Goal: Task Accomplishment & Management: Use online tool/utility

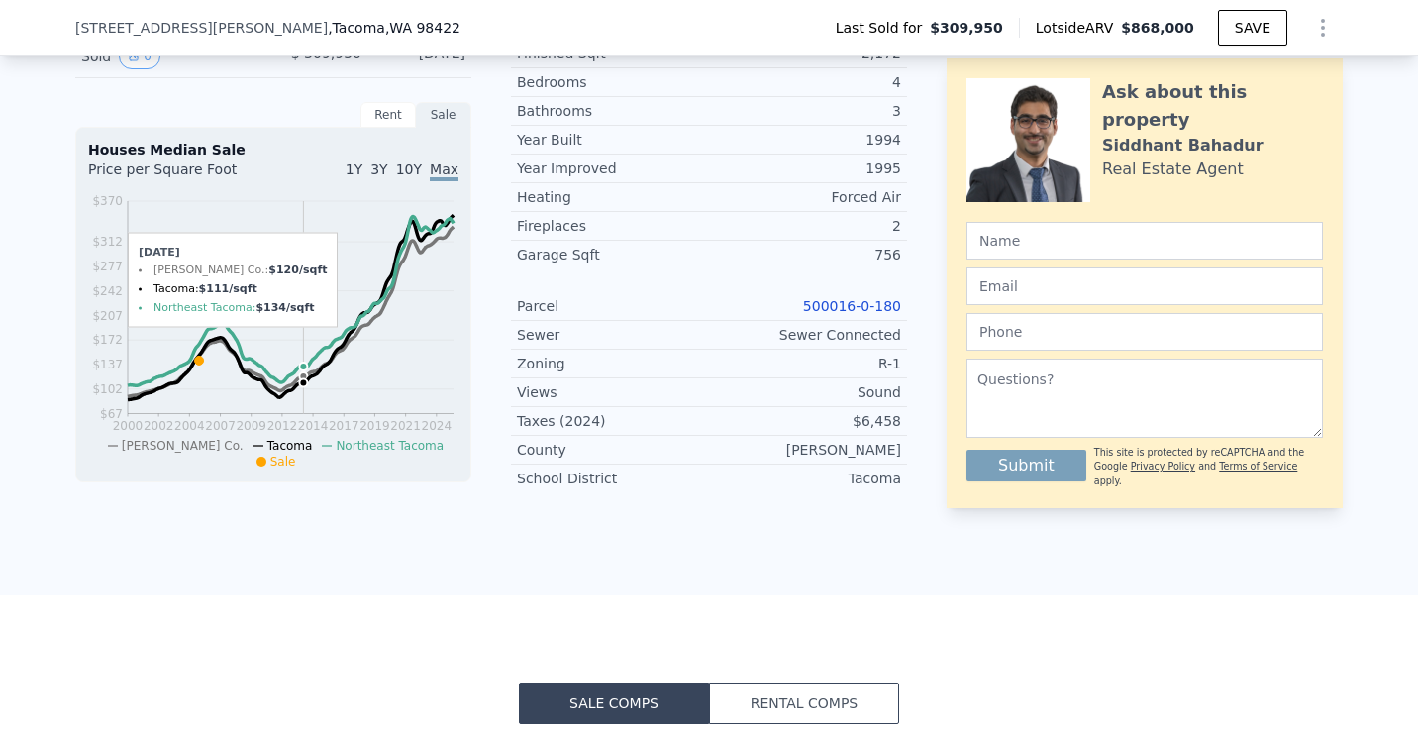
scroll to position [7, 0]
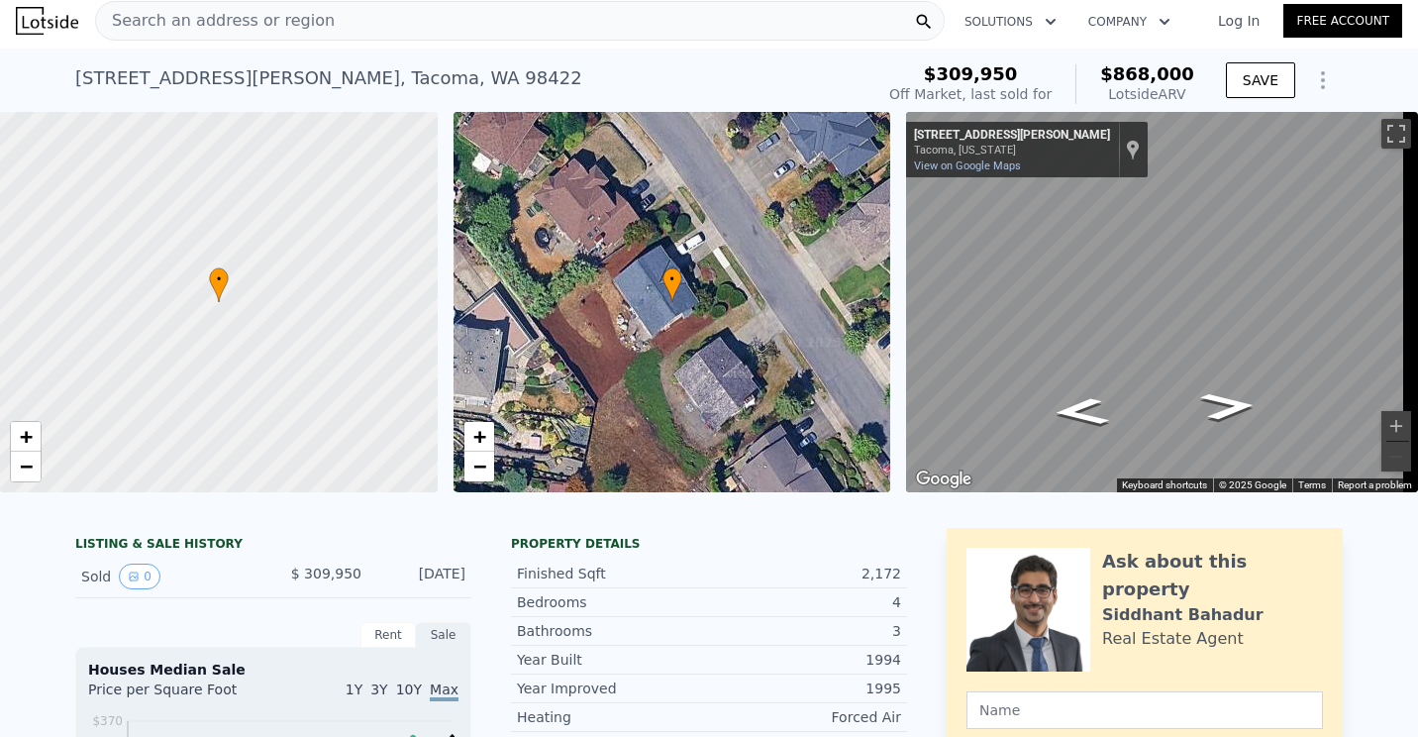
click at [407, 25] on div "Search an address or region" at bounding box center [519, 21] width 849 height 40
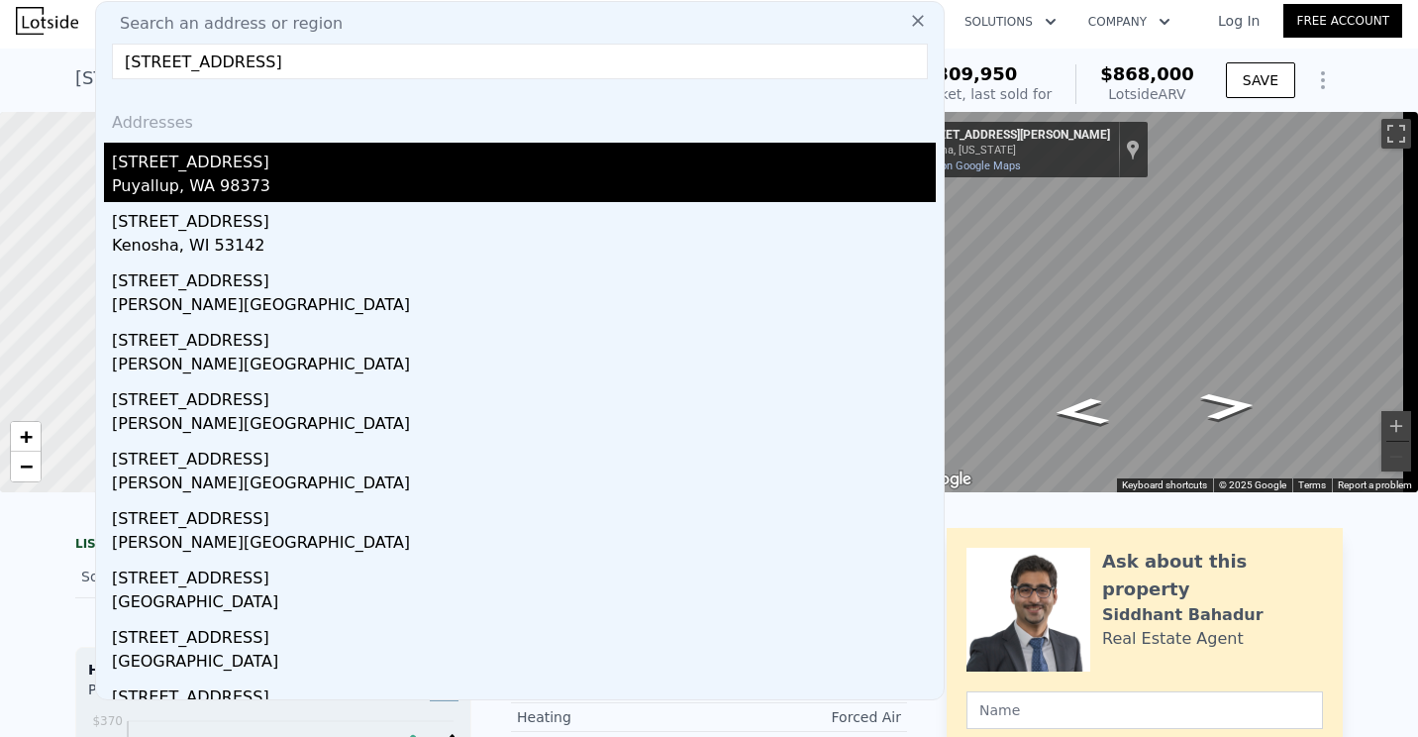
type input "6802 106TH STREET CT E"
click at [171, 185] on div "Puyallup, WA 98373" at bounding box center [524, 188] width 824 height 28
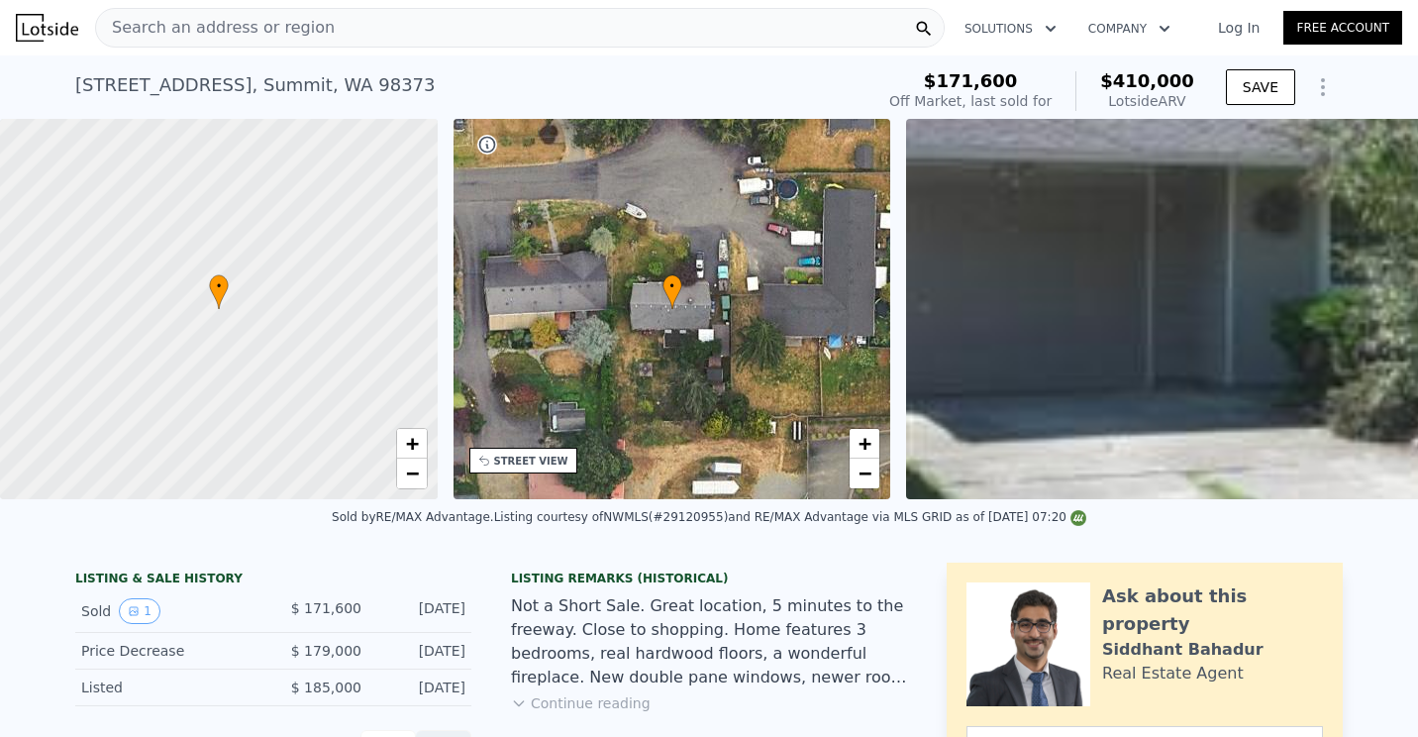
click at [242, 23] on span "Search an address or region" at bounding box center [215, 28] width 239 height 24
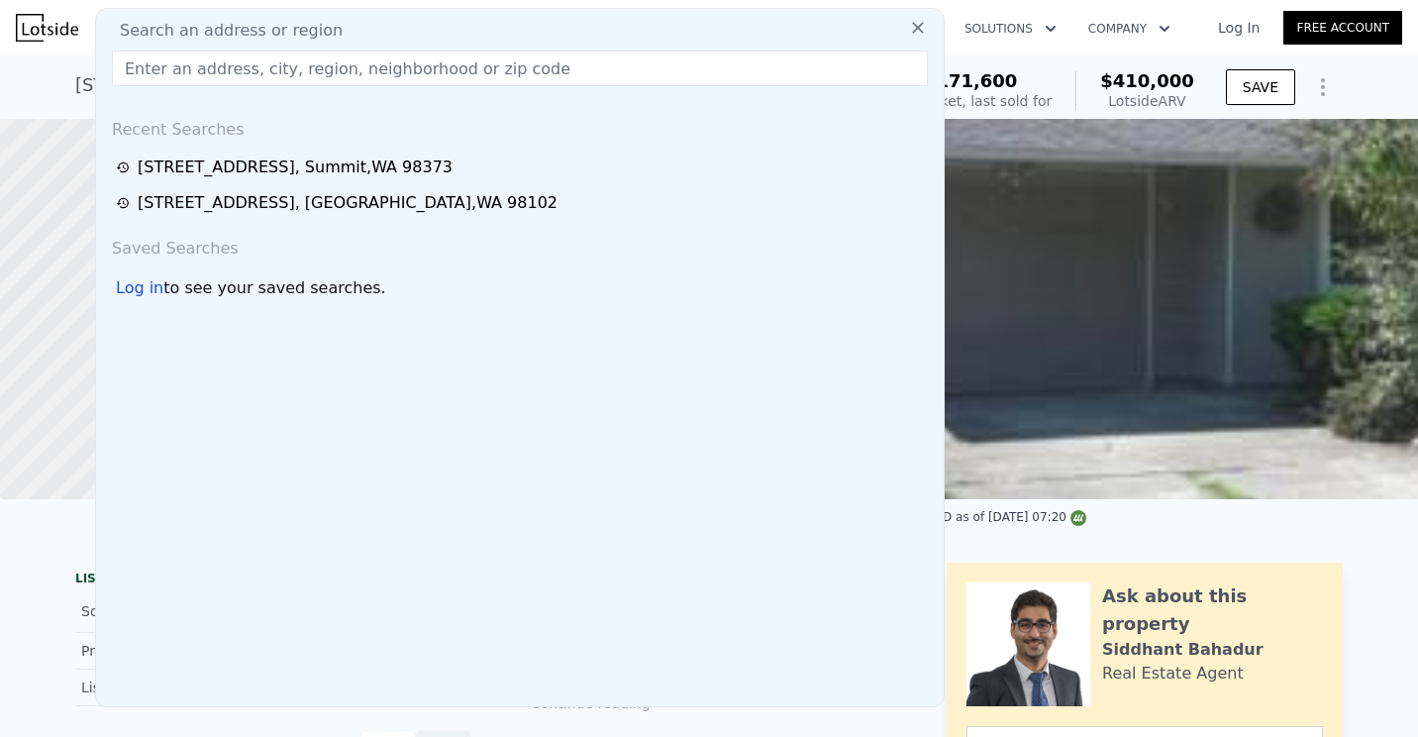
drag, startPoint x: 242, startPoint y: 23, endPoint x: 199, endPoint y: 77, distance: 69.1
click at [199, 77] on input "text" at bounding box center [520, 68] width 816 height 36
paste input "7233 TACOMA AVE S"
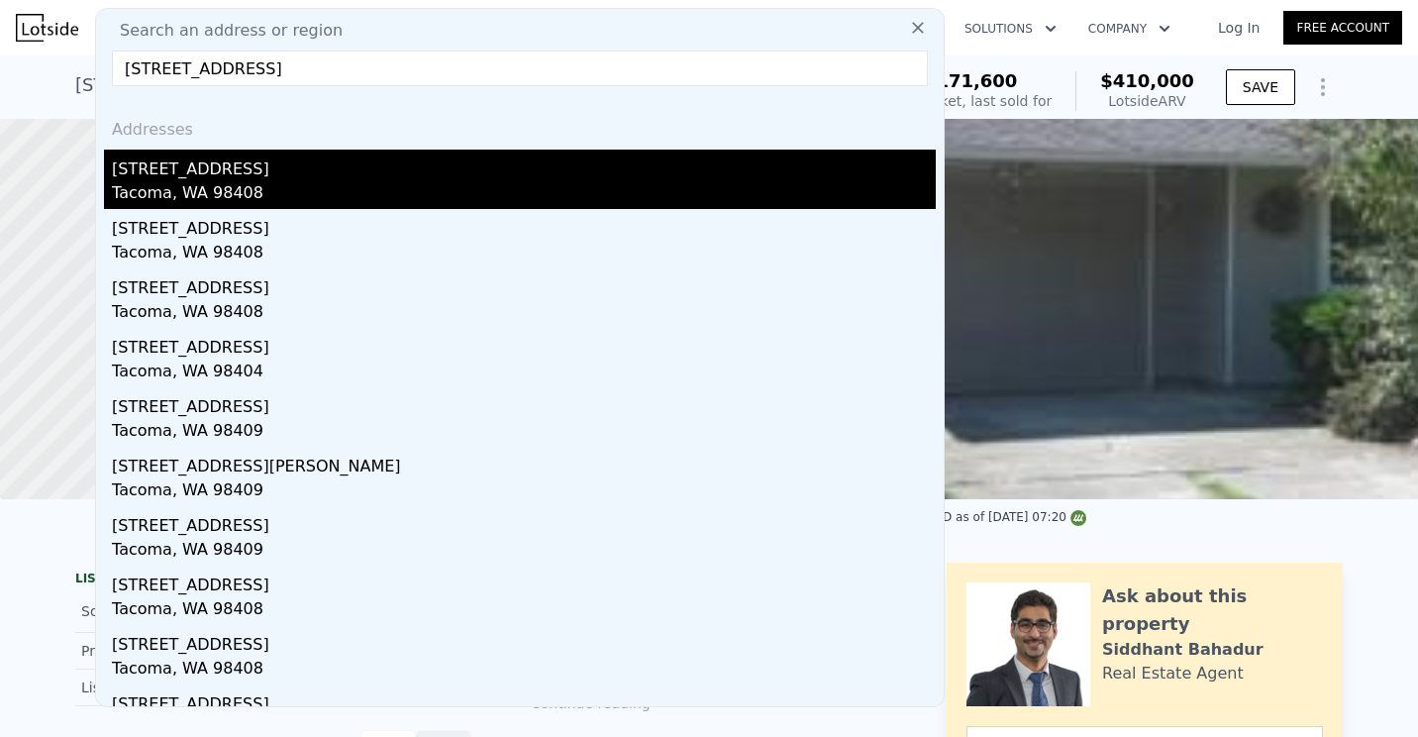
type input "7233 TACOMA AVE S"
click at [177, 184] on div "Tacoma, WA 98408" at bounding box center [524, 195] width 824 height 28
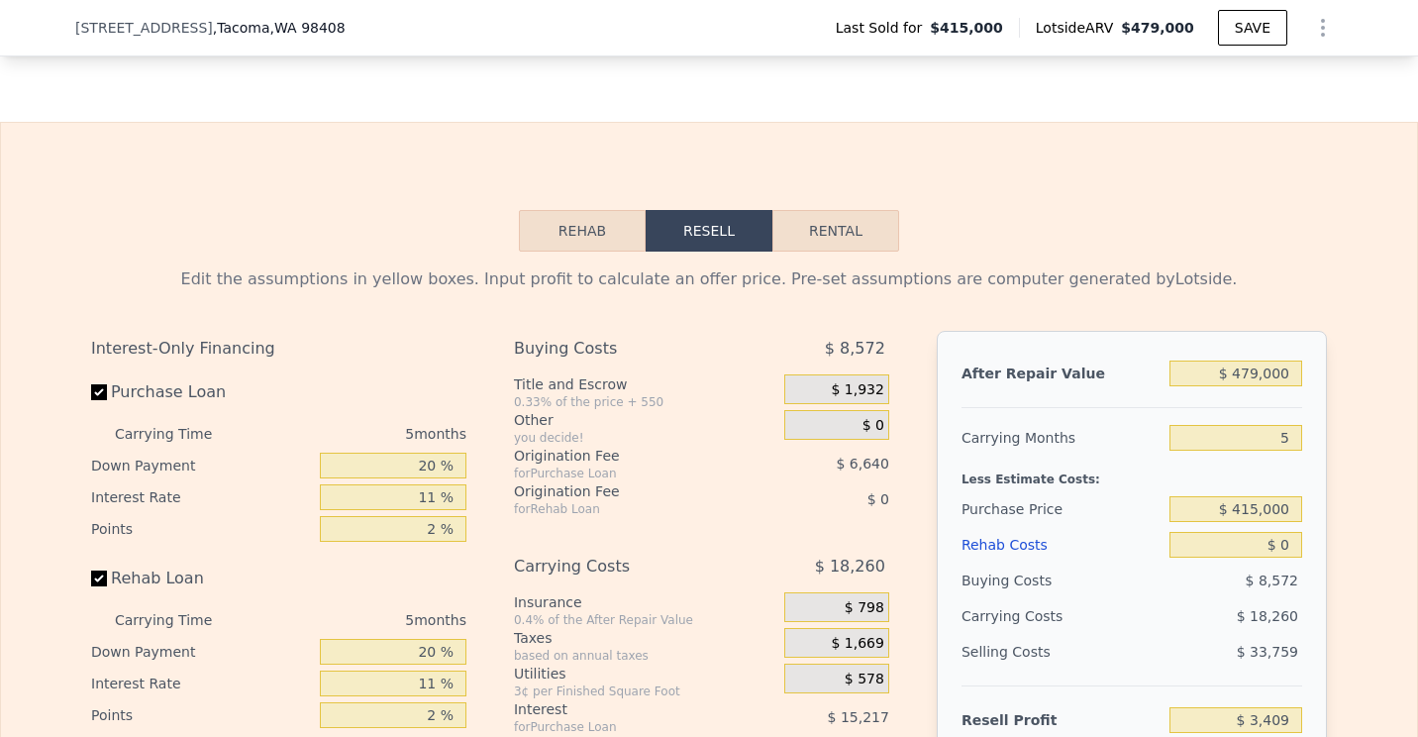
scroll to position [3359, 0]
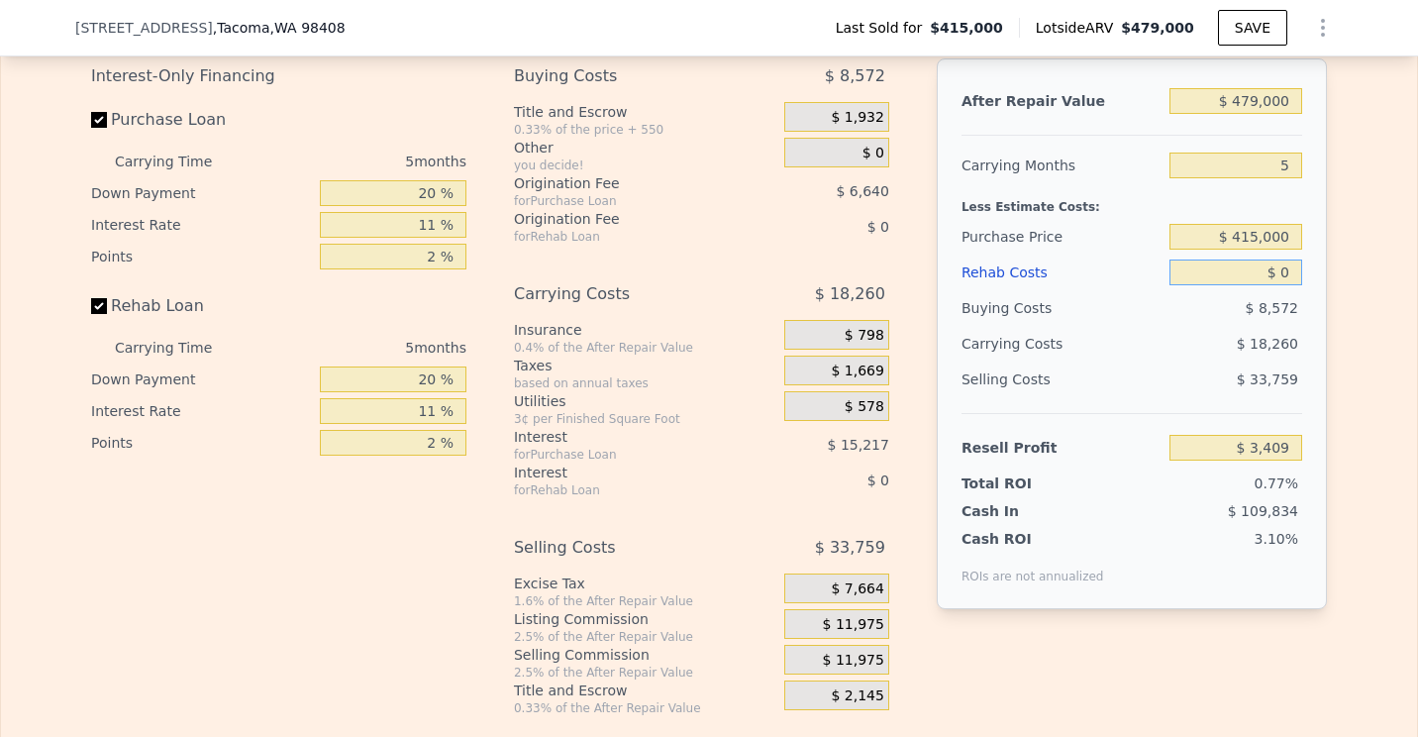
click at [1284, 285] on input "$ 0" at bounding box center [1235, 272] width 133 height 26
type input "$ 35"
type input "$ 3,373"
type input "$ 350"
type input "$ 3,038"
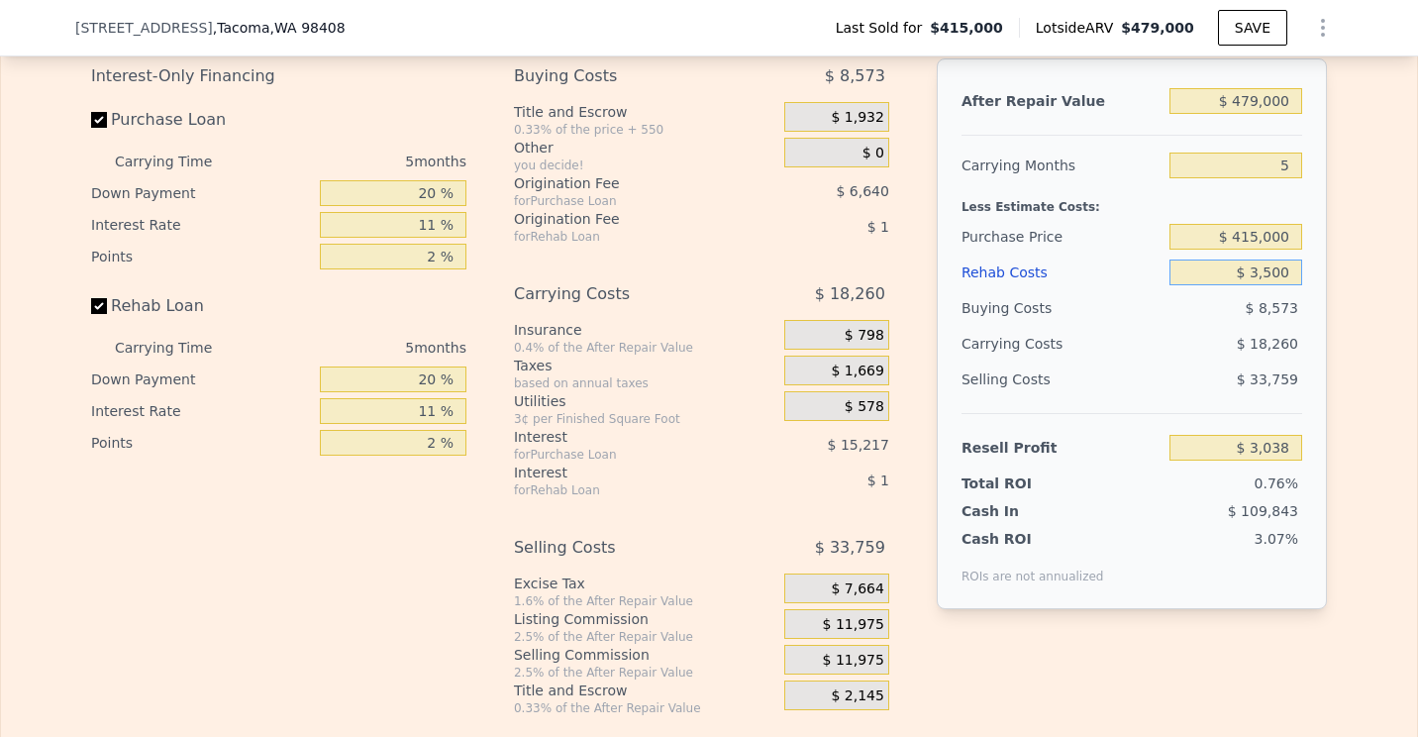
type input "$ 35,000"
type input "-$ 33,436"
type input "$ 350,000"
type input "-$ 365,026"
type input "$ 35,000"
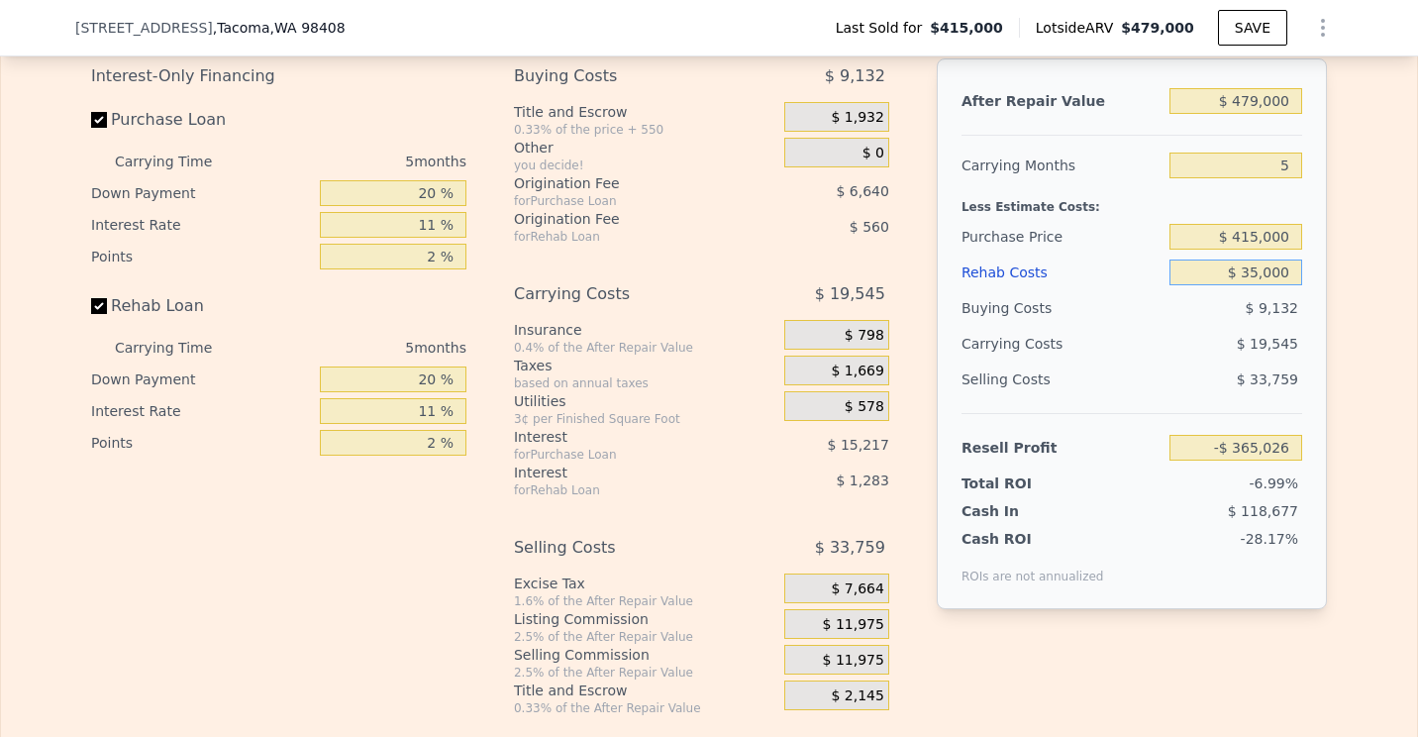
type input "-$ 33,436"
type input "$ 35,000"
click at [1255, 249] on input "$ 415,000" at bounding box center [1235, 237] width 133 height 26
type input "$ 340,000"
type input "$ 45,764"
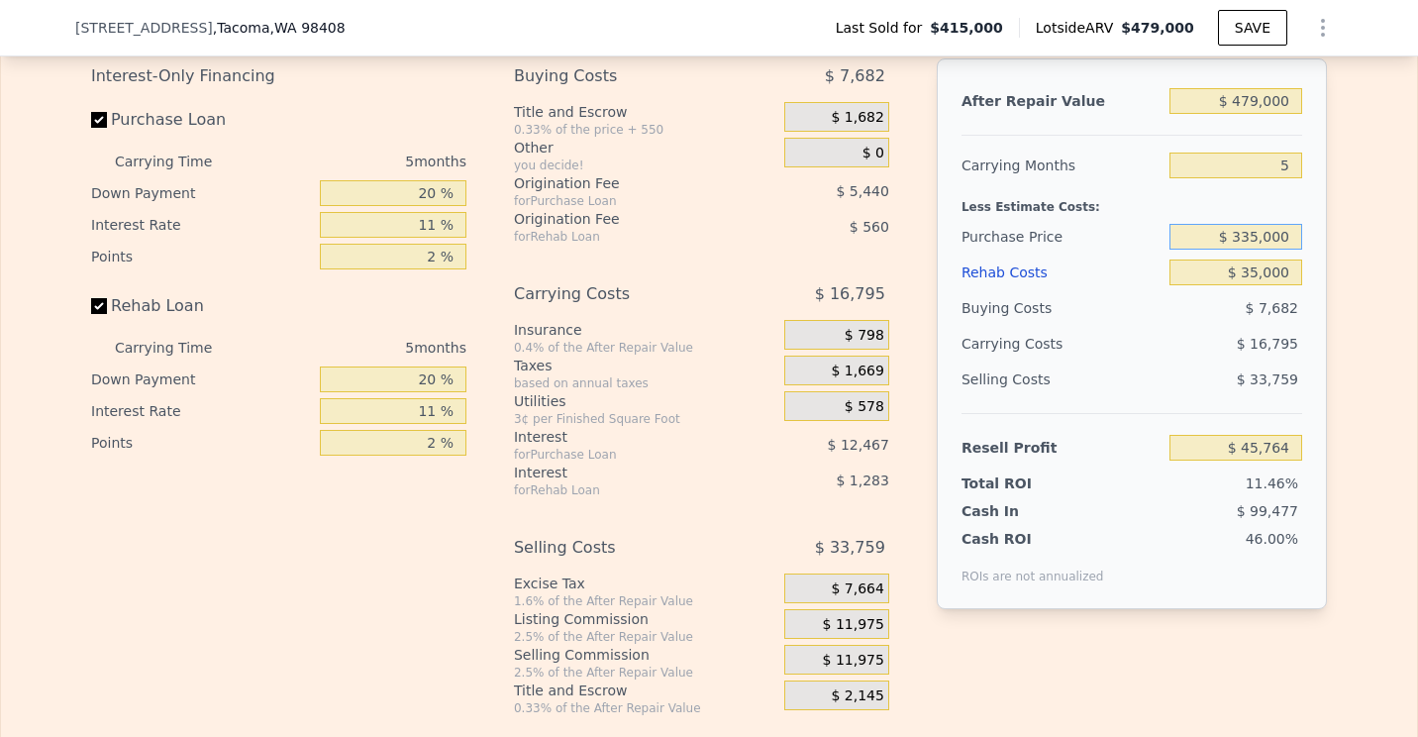
type input "$ 335,000"
type input "$ 51,040"
type input "$ 0"
type input "$ 87,885"
click at [1288, 285] on input "$ 0" at bounding box center [1235, 272] width 133 height 26
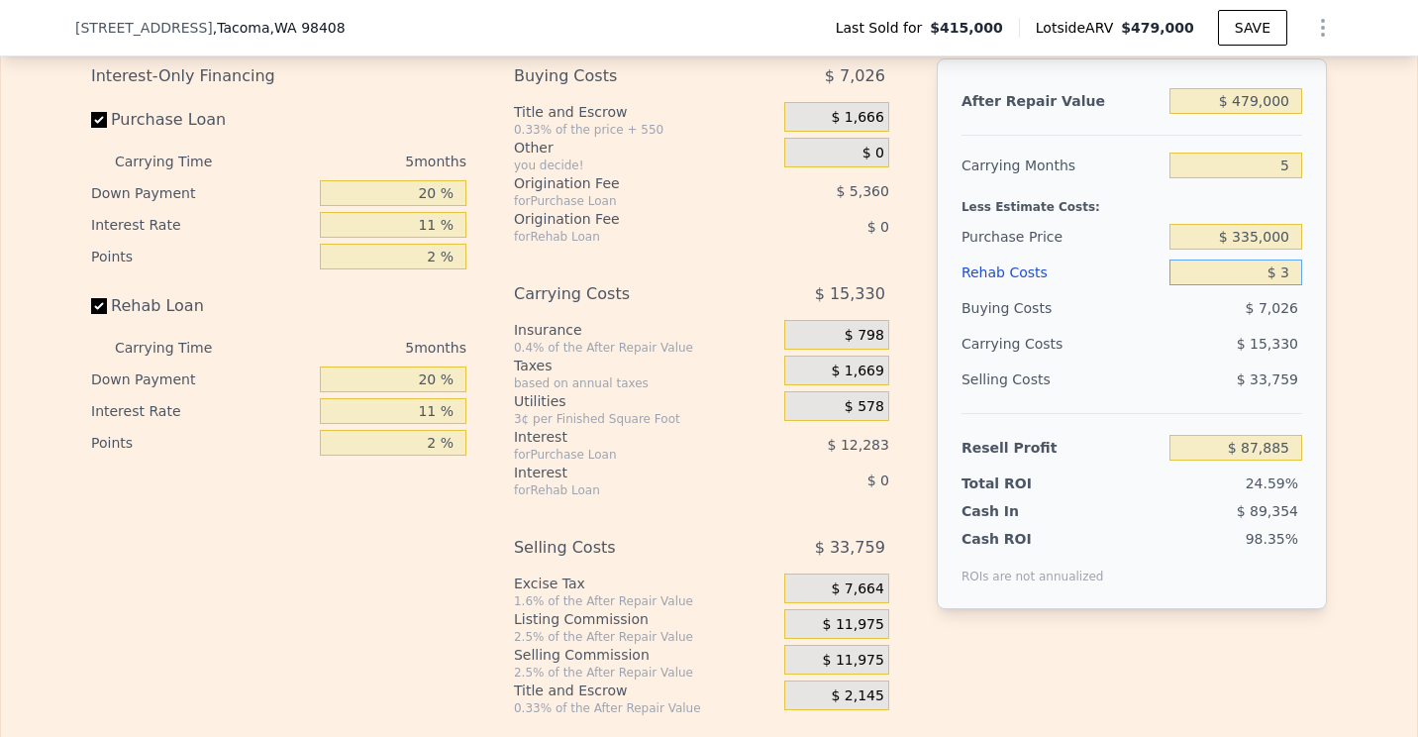
type input "$ 35"
type input "$ 87,849"
type input "$ 3,500"
type input "$ 84,199"
type input "$ 35,000"
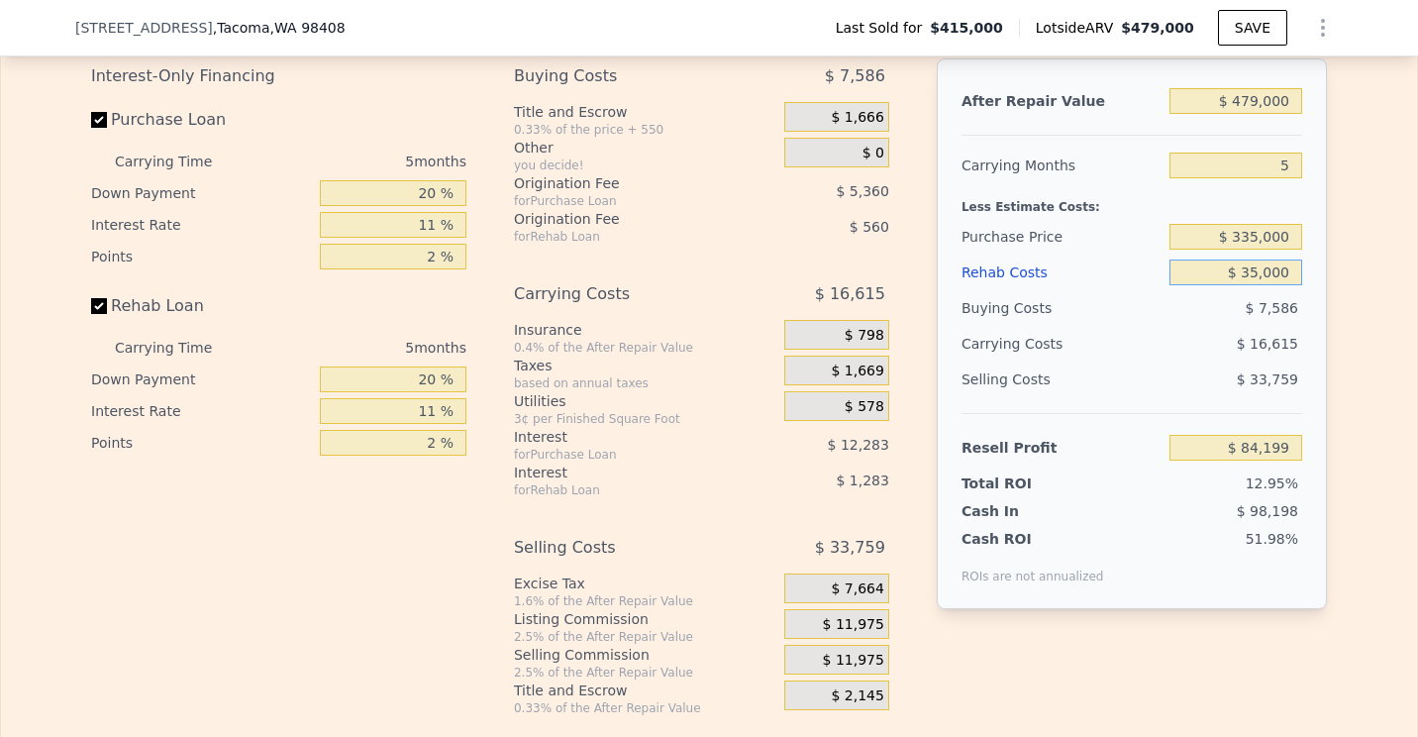
type input "$ 51,040"
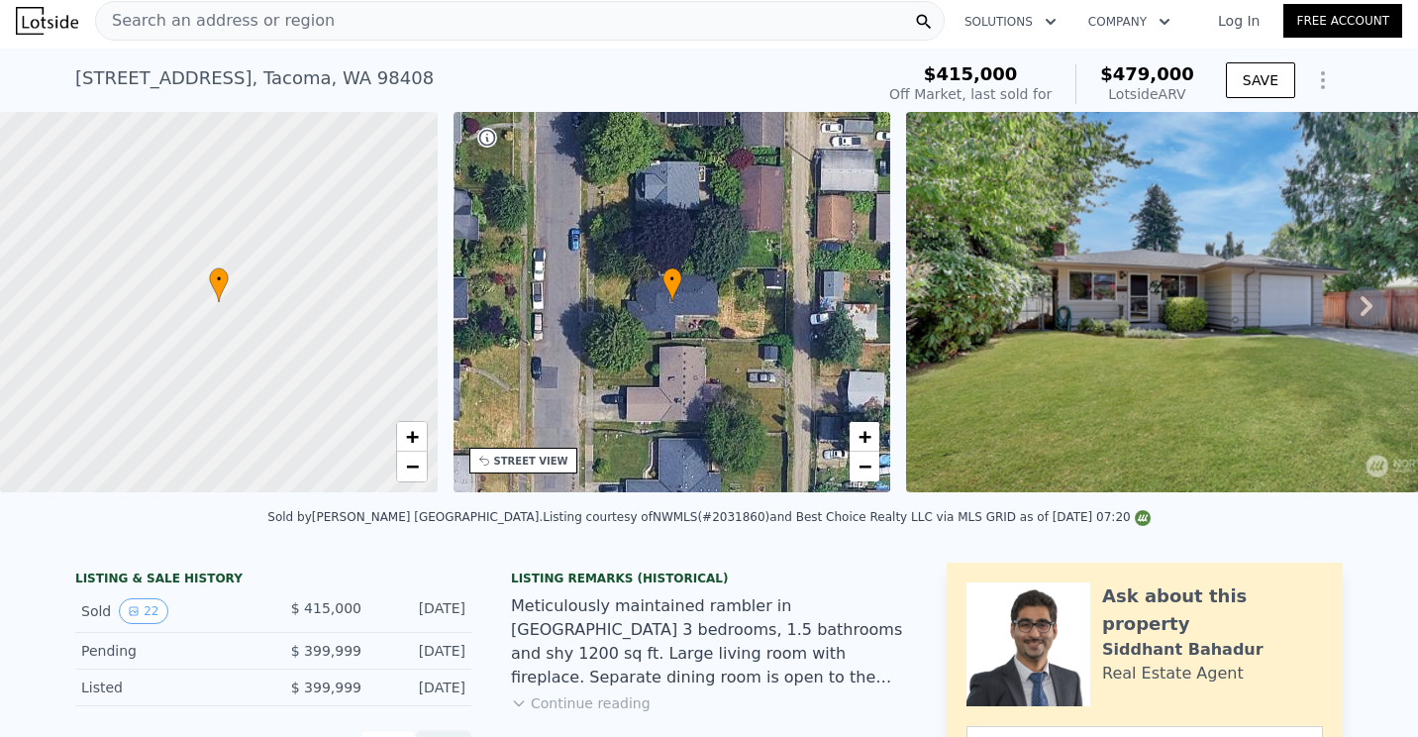
scroll to position [0, 0]
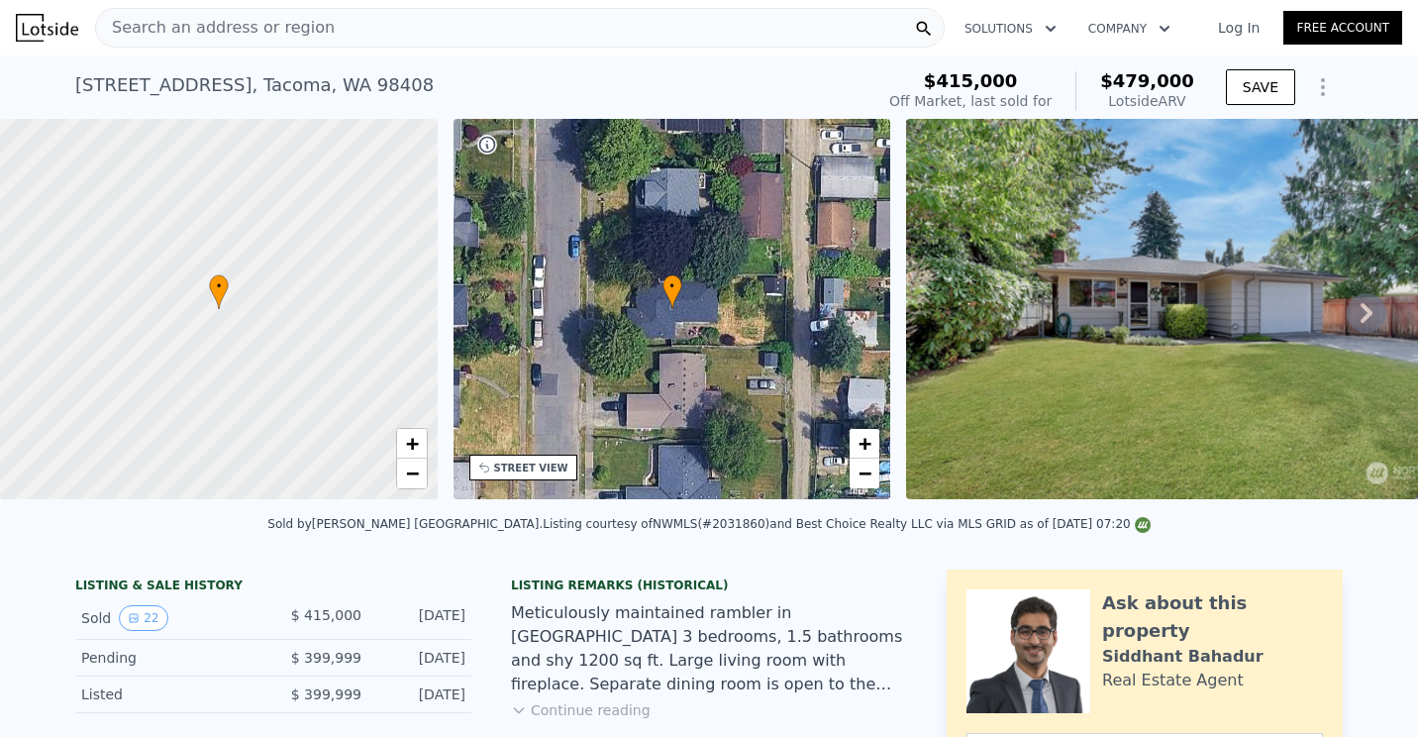
type input "$ 0"
type input "$ 3,409"
click at [377, 43] on div "Search an address or region" at bounding box center [519, 28] width 849 height 40
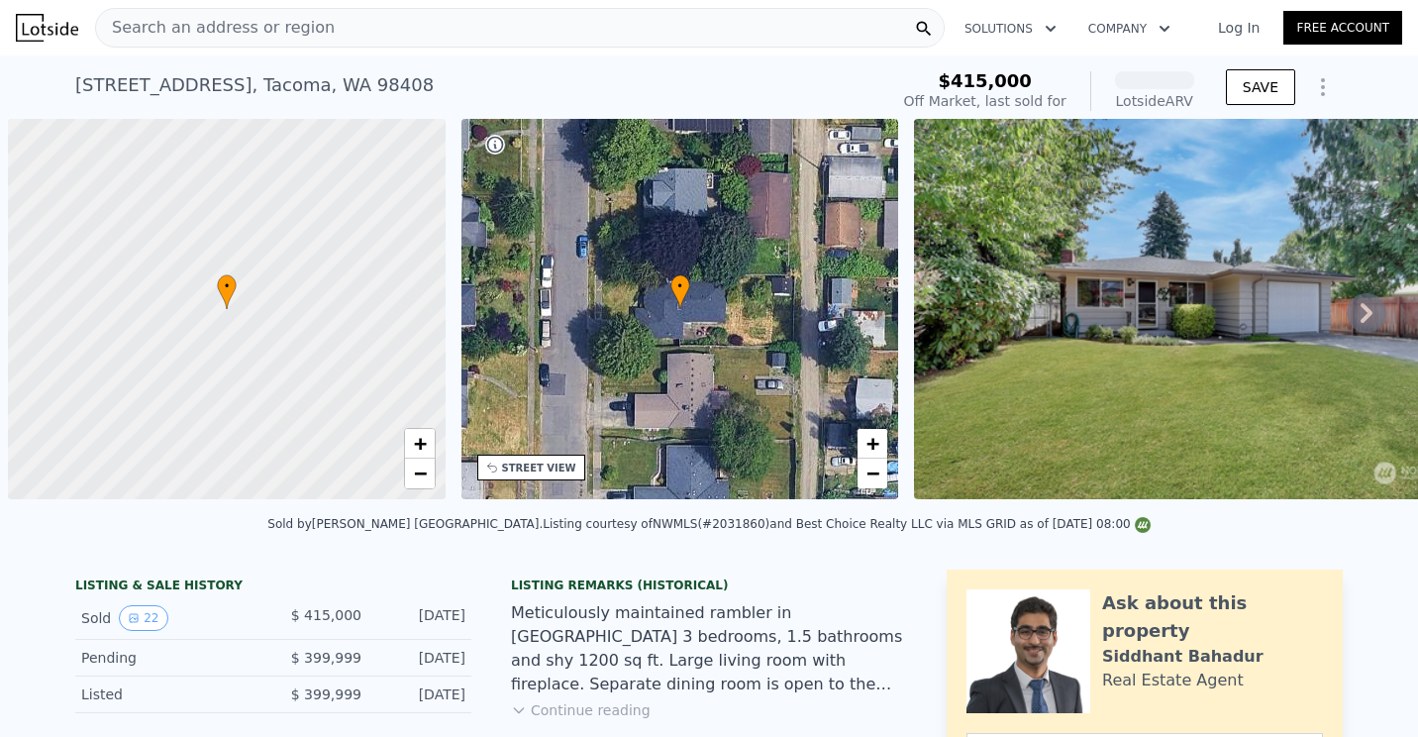
scroll to position [0, 8]
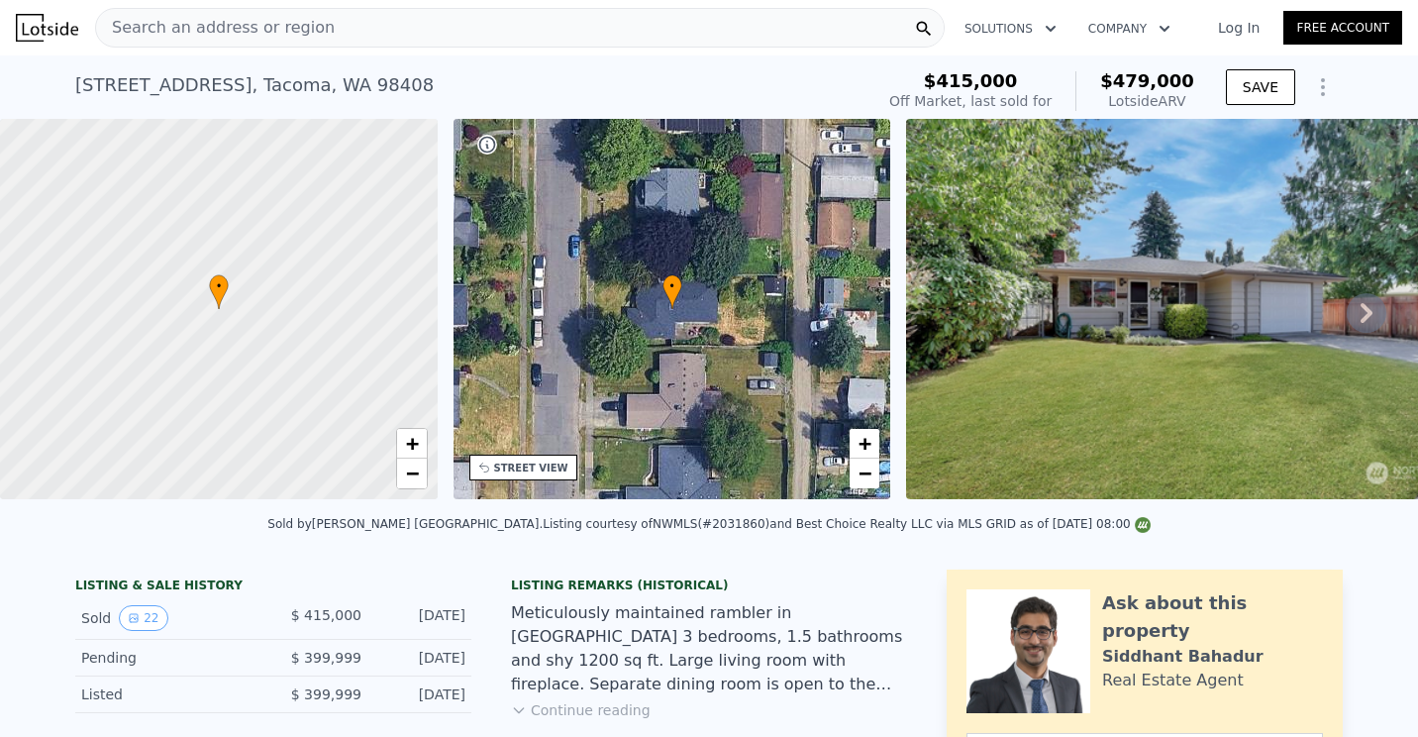
drag, startPoint x: 0, startPoint y: 0, endPoint x: 348, endPoint y: 28, distance: 349.6
click at [348, 28] on div "Search an address or region" at bounding box center [519, 28] width 849 height 40
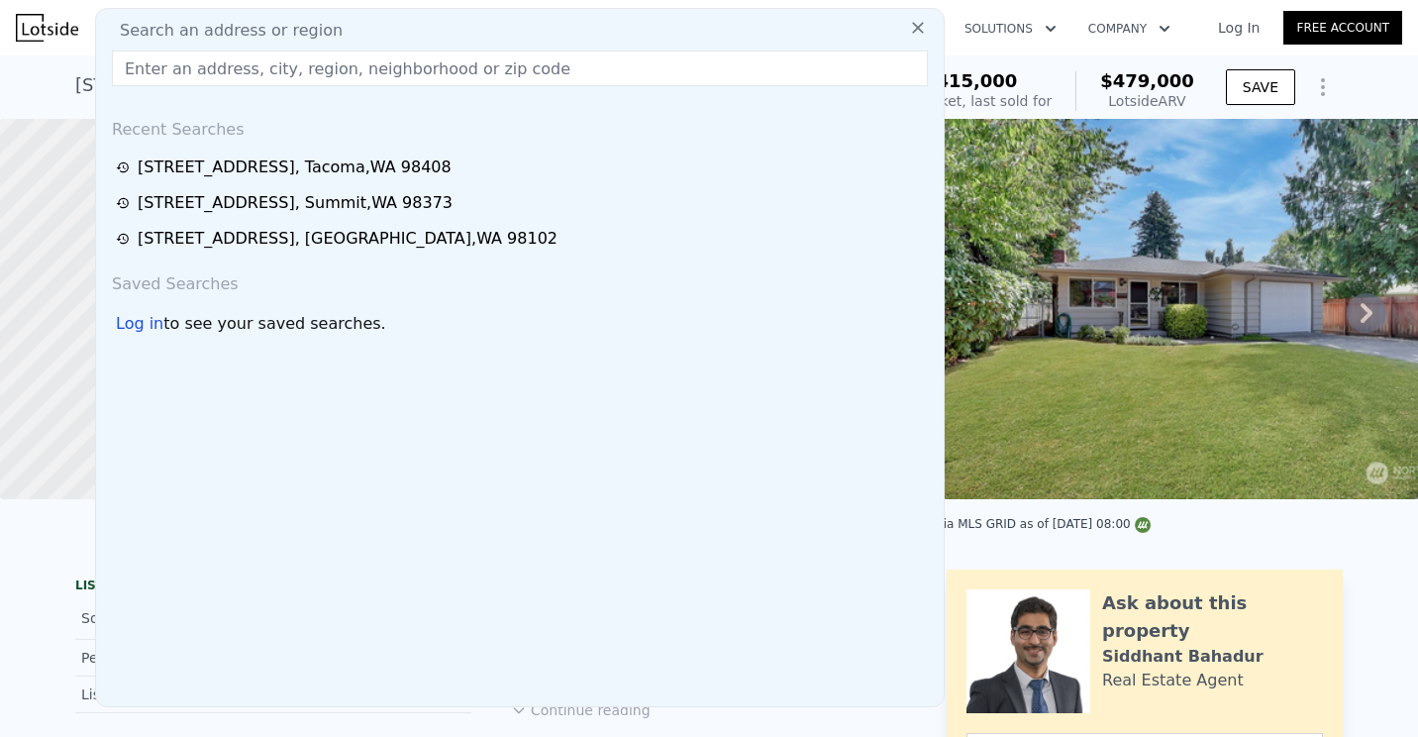
drag, startPoint x: 348, startPoint y: 28, endPoint x: 291, endPoint y: 70, distance: 71.5
click at [291, 70] on input "text" at bounding box center [520, 68] width 816 height 36
paste input "1833 [GEOGRAPHIC_DATA] E"
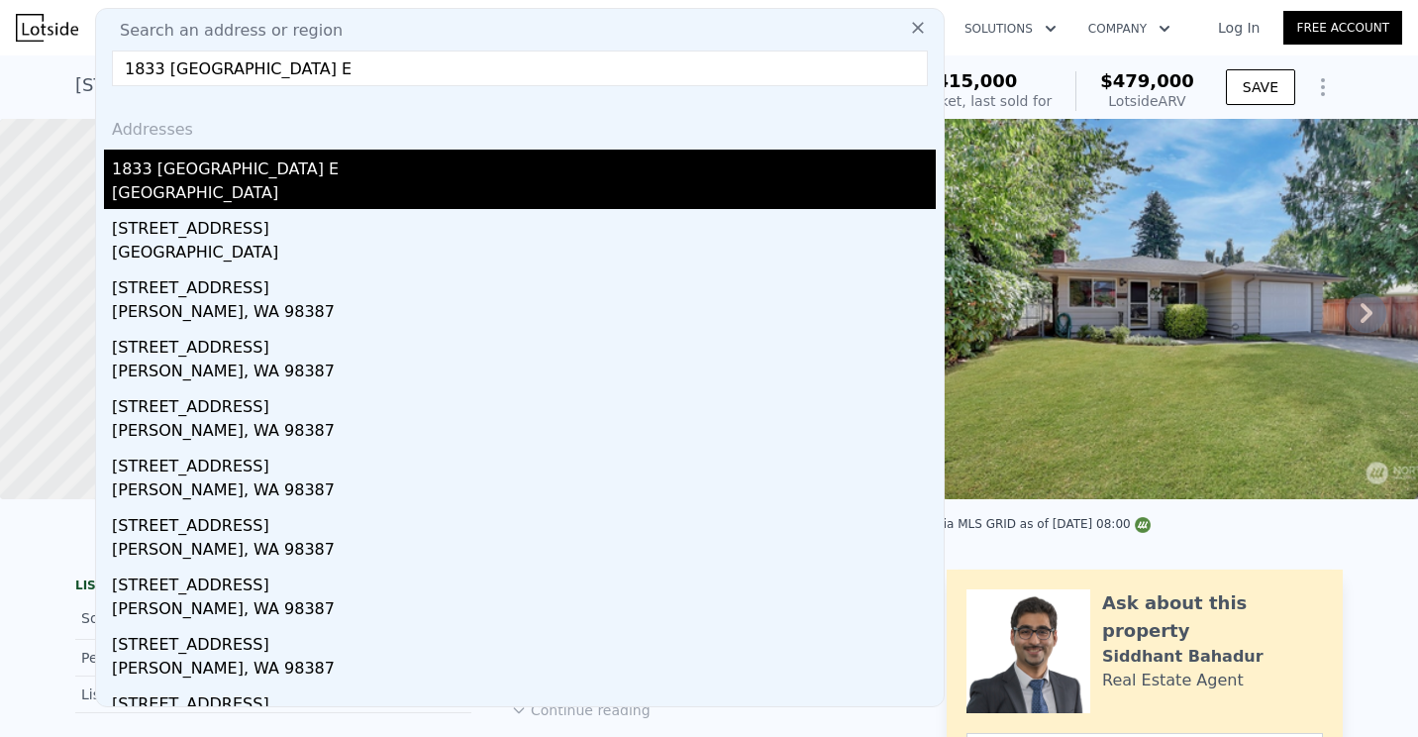
type input "1833 [GEOGRAPHIC_DATA] E"
click at [320, 180] on div "1833 [GEOGRAPHIC_DATA] E" at bounding box center [524, 165] width 824 height 32
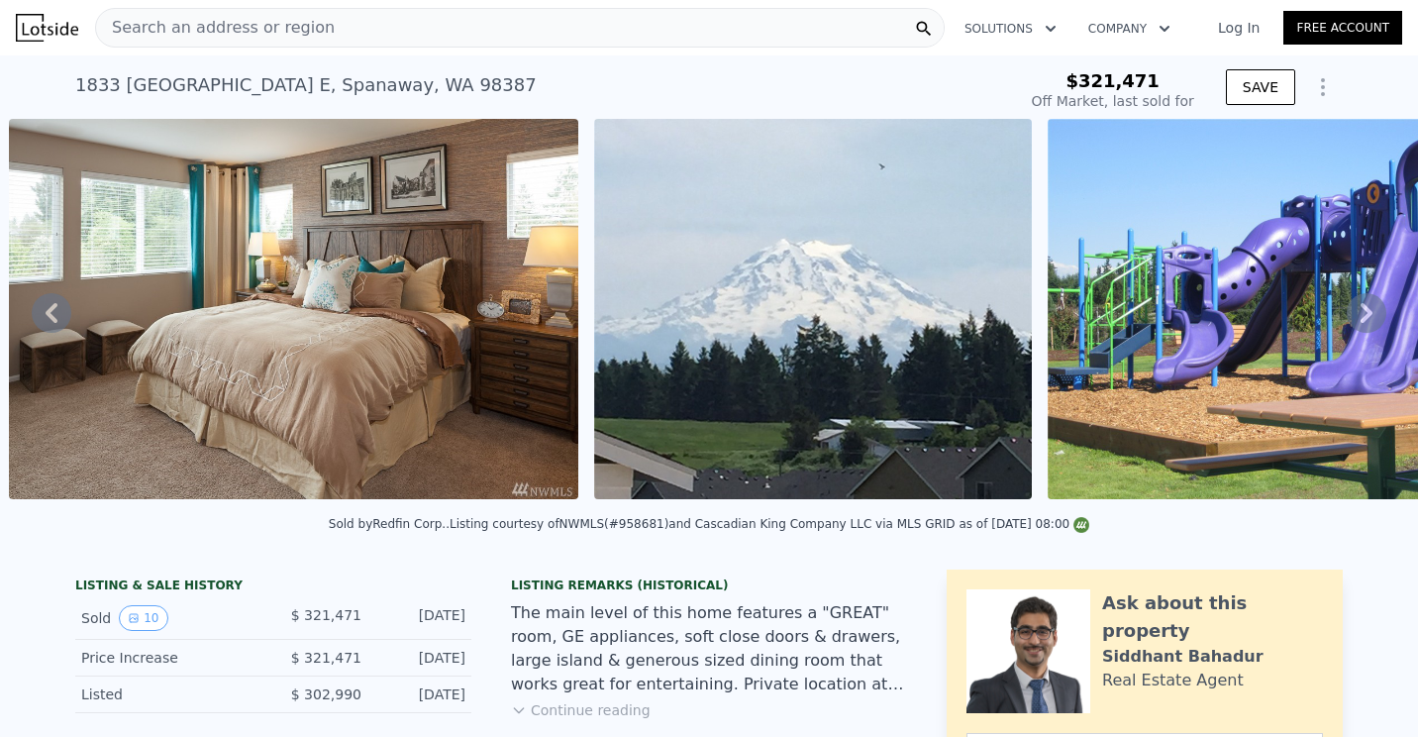
scroll to position [0, 4892]
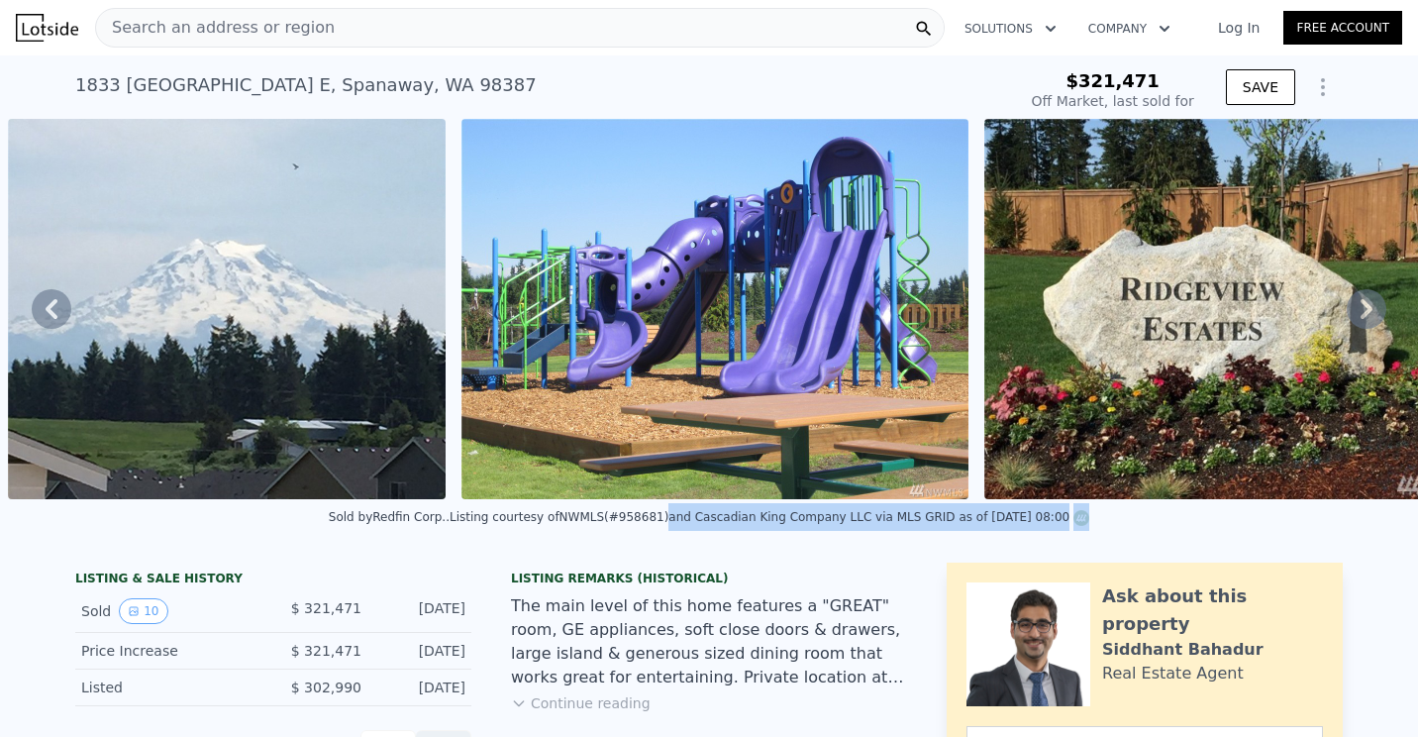
click at [1389, 516] on div "Sold by Redfin Corp. . Listing courtesy of NWMLS (#958681) and Cascadian King C…" at bounding box center [709, 523] width 1418 height 48
type input "$ 598,000"
type input "$ 213,901"
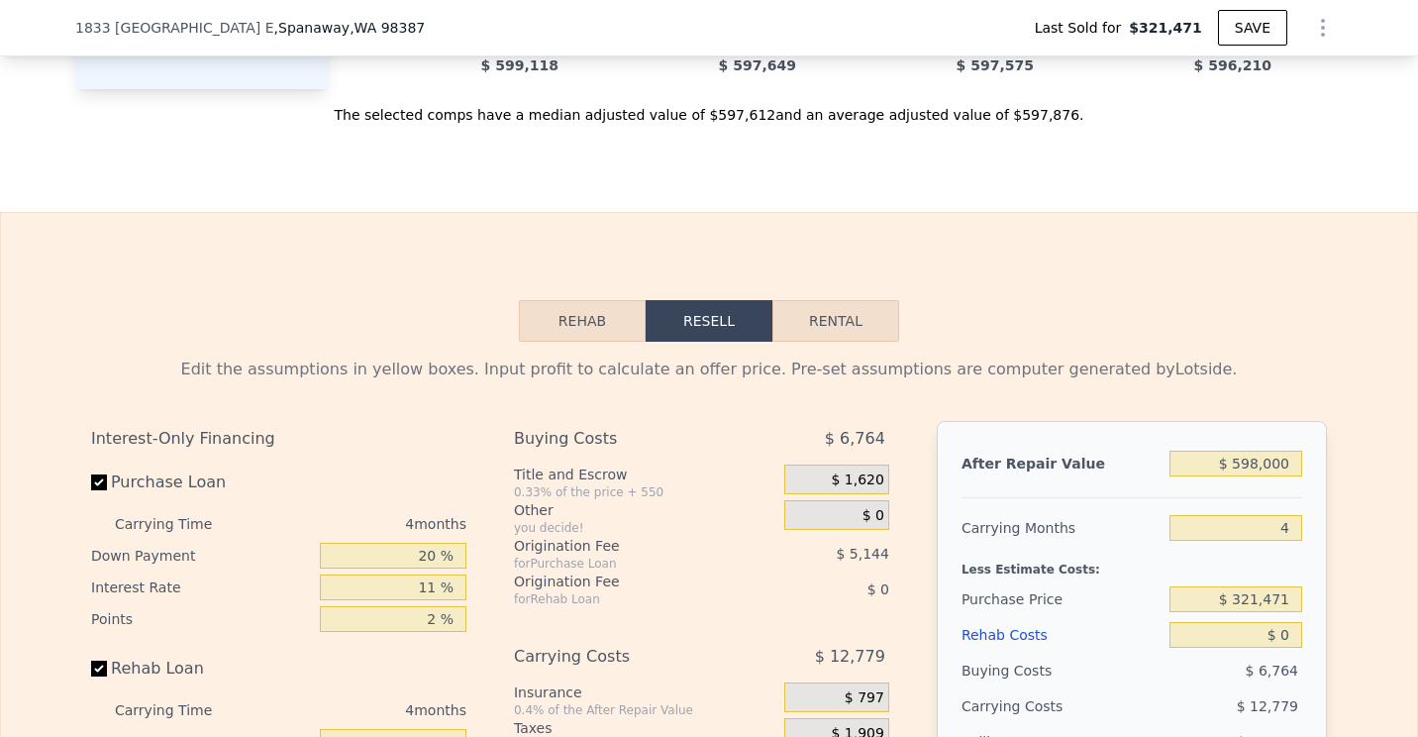
scroll to position [2963, 0]
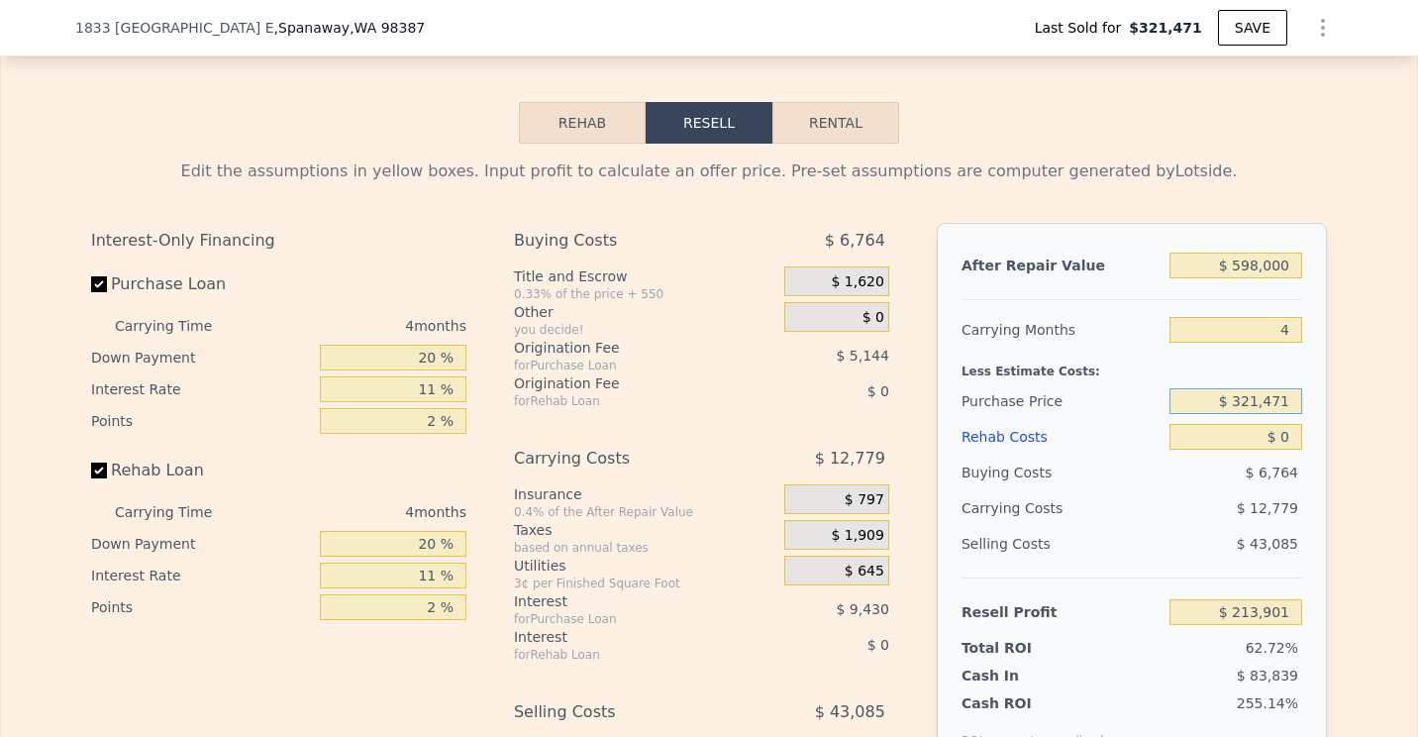
click at [1252, 414] on input "$ 321,471" at bounding box center [1235, 401] width 133 height 26
drag, startPoint x: 1286, startPoint y: 431, endPoint x: 1181, endPoint y: 440, distance: 105.3
click at [1181, 414] on input "$ 321,471" at bounding box center [1235, 401] width 133 height 26
type input "$ 402,000"
type input "$ 129,451"
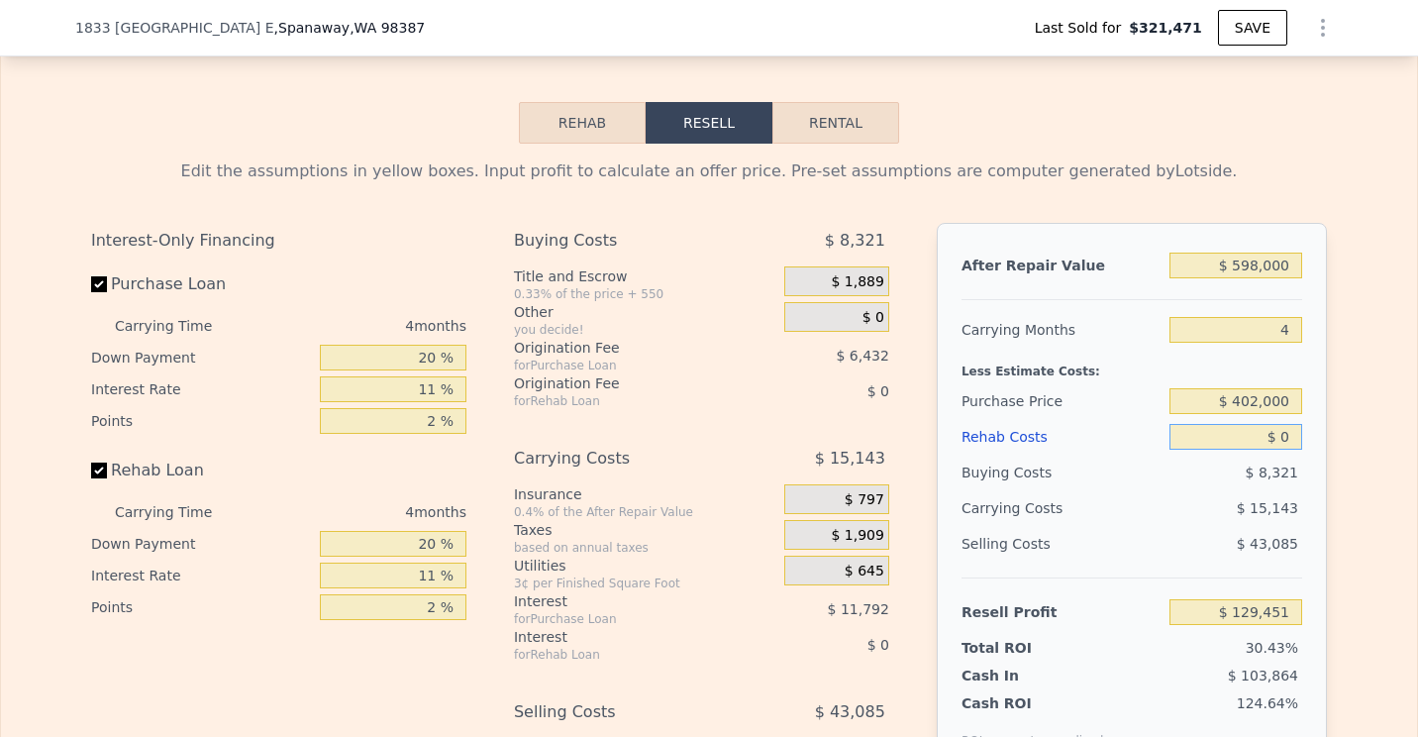
click at [1282, 449] on input "$ 0" at bounding box center [1235, 437] width 133 height 26
type input "$ 35"
type input "$ 129,415"
type input "$ 3,500"
type input "$ 125,791"
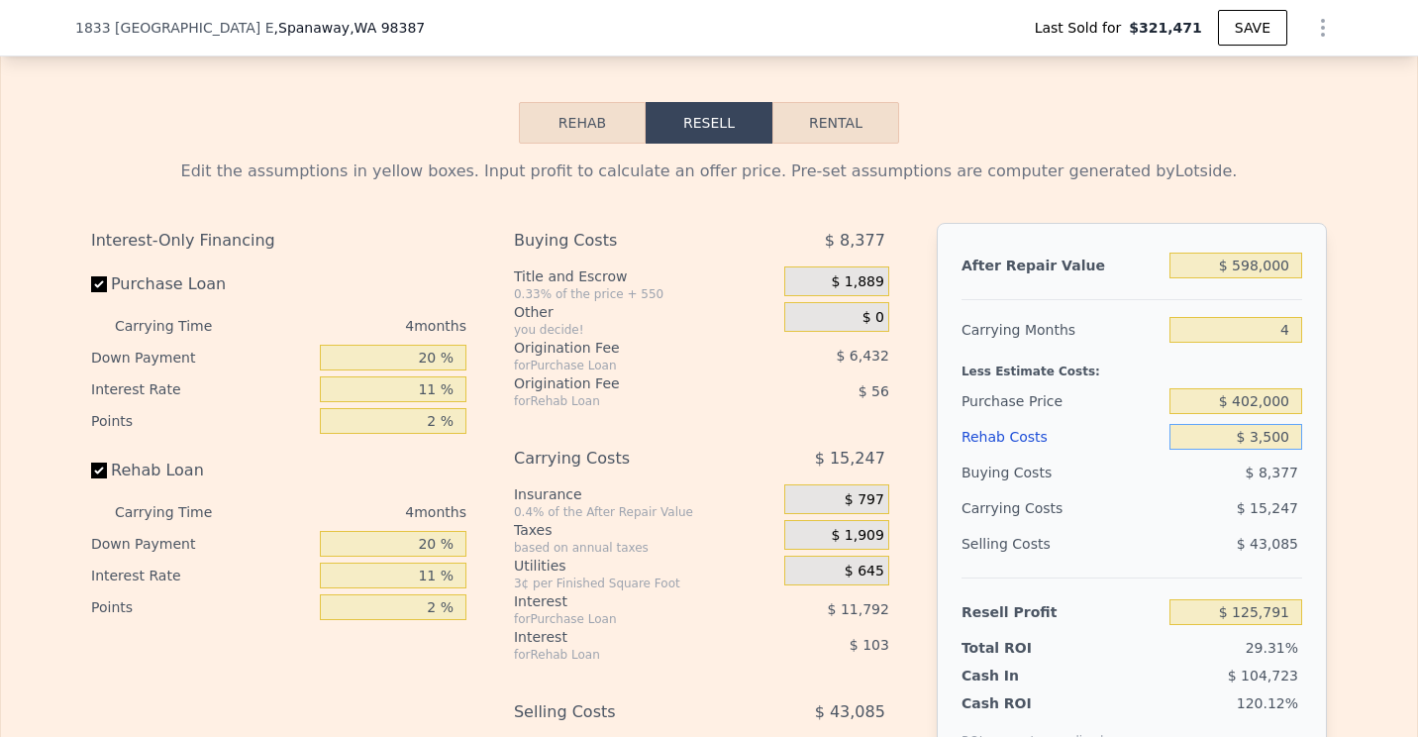
type input "$ 35,000"
type input "$ 92,863"
type input "$ 35,000"
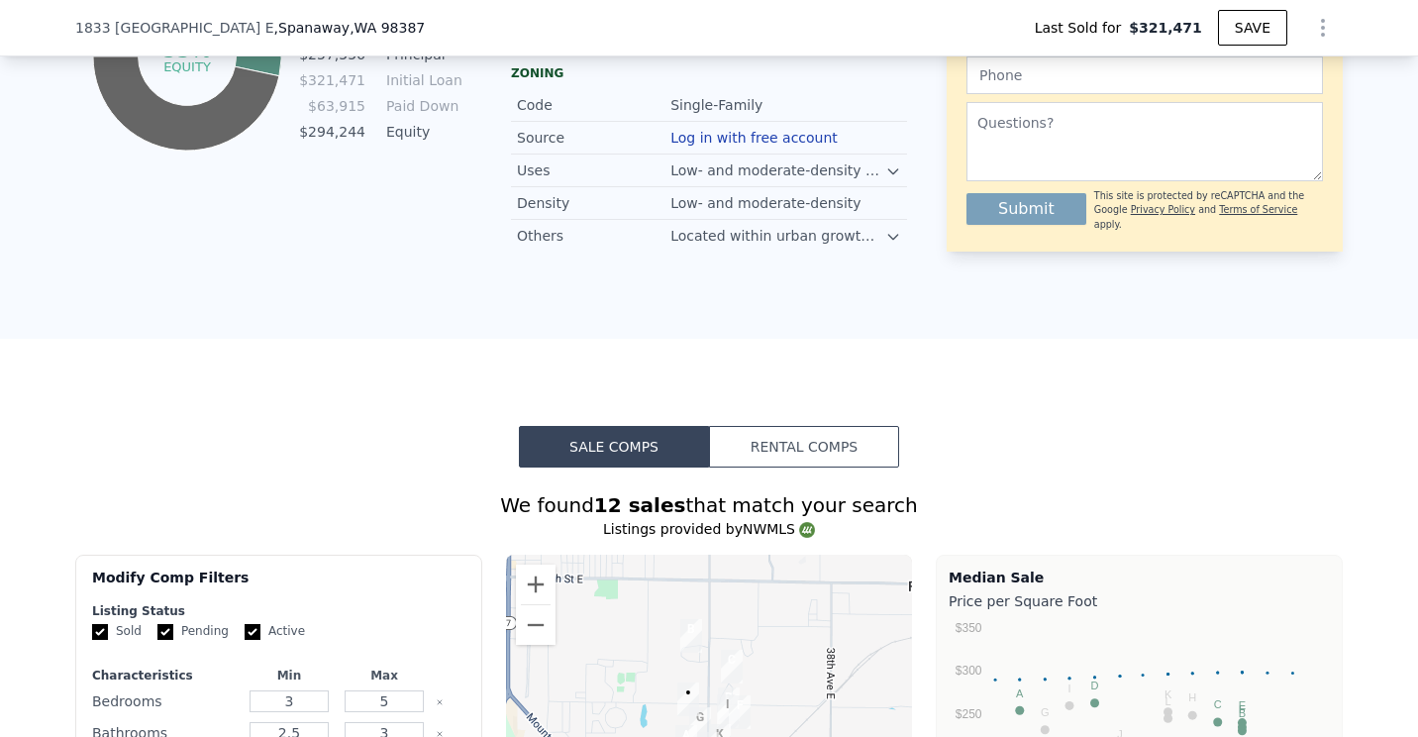
scroll to position [693, 0]
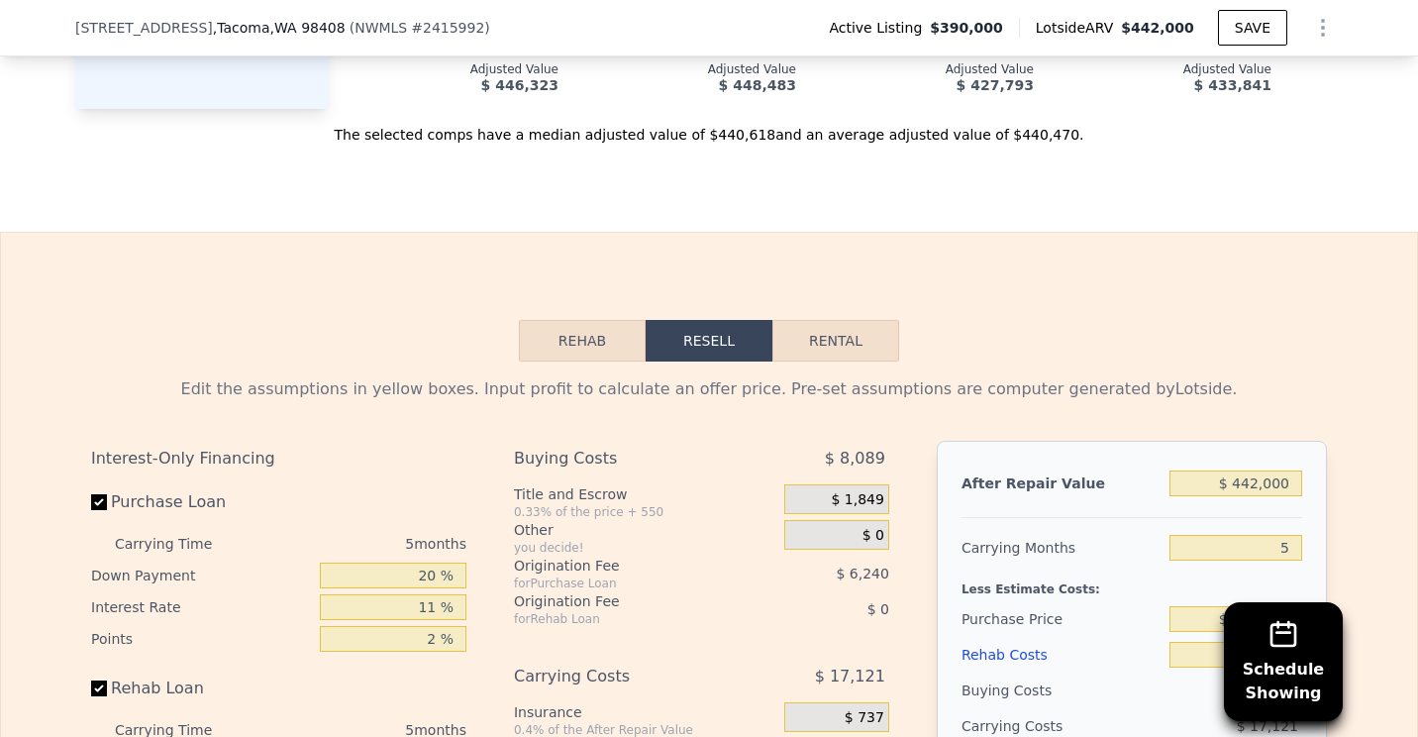
scroll to position [3458, 0]
